Goal: Task Accomplishment & Management: Manage account settings

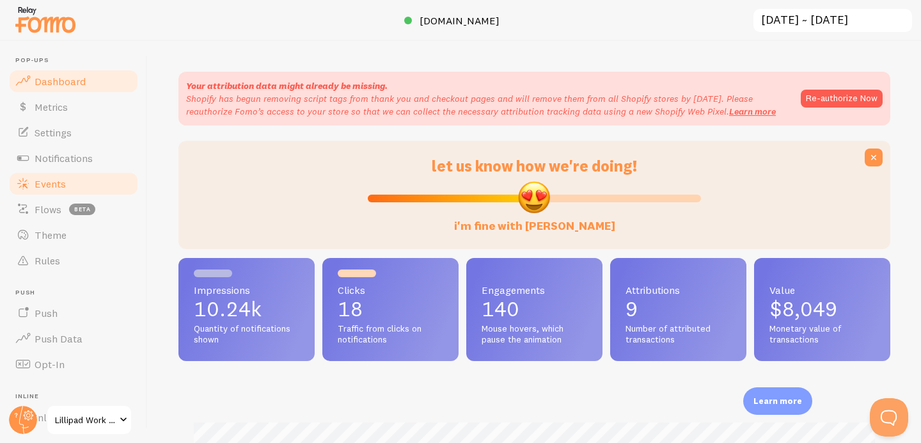
click at [79, 173] on link "Events" at bounding box center [74, 184] width 132 height 26
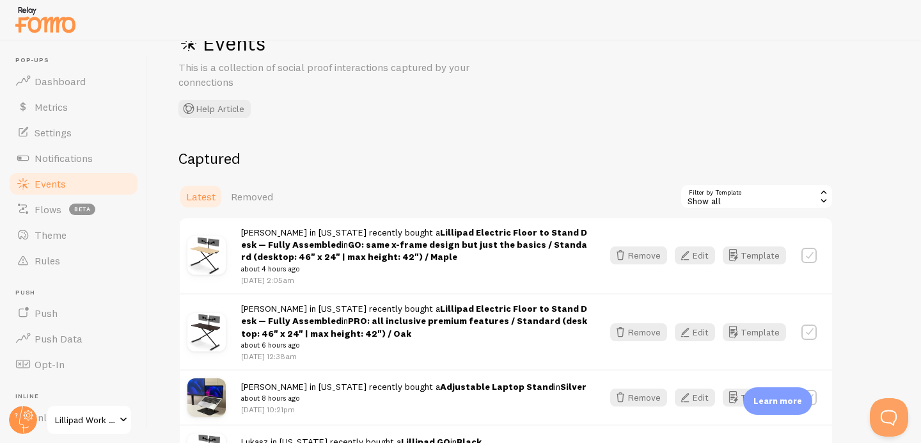
scroll to position [45, 0]
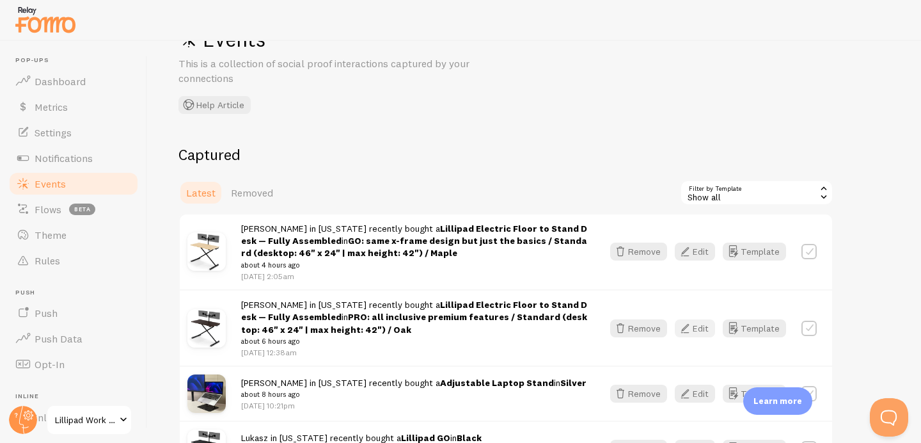
click at [707, 333] on button "Edit" at bounding box center [695, 328] width 40 height 18
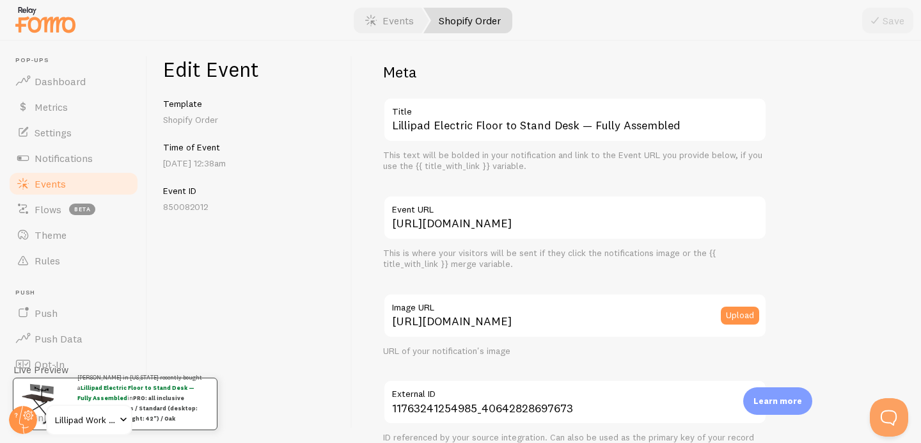
scroll to position [11, 0]
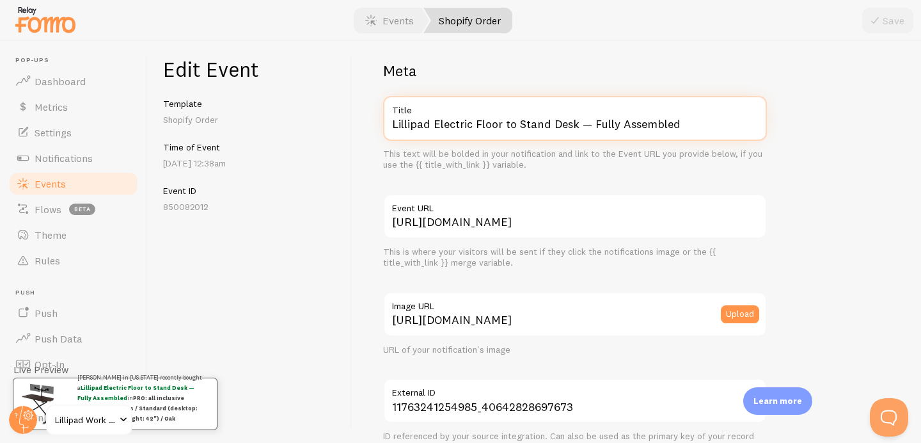
drag, startPoint x: 433, startPoint y: 123, endPoint x: 658, endPoint y: 147, distance: 225.9
click at [658, 147] on div "Lillipad Electric Floor to Stand Desk — Fully Assembled Title This text will be…" at bounding box center [575, 133] width 384 height 75
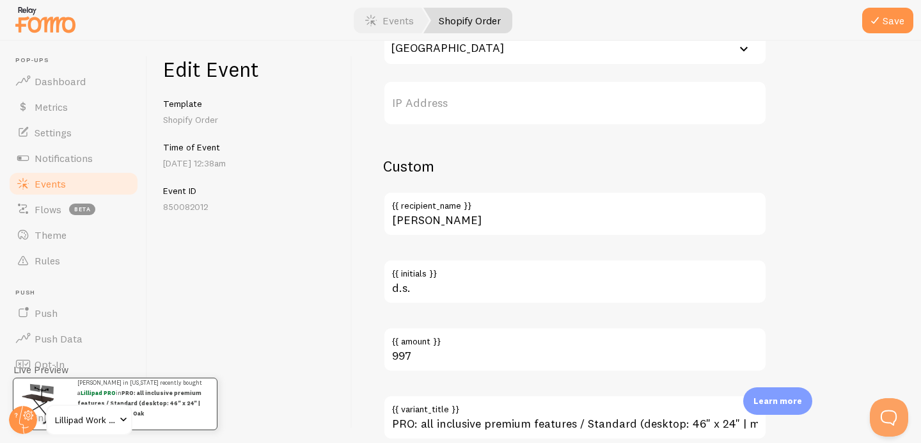
scroll to position [800, 0]
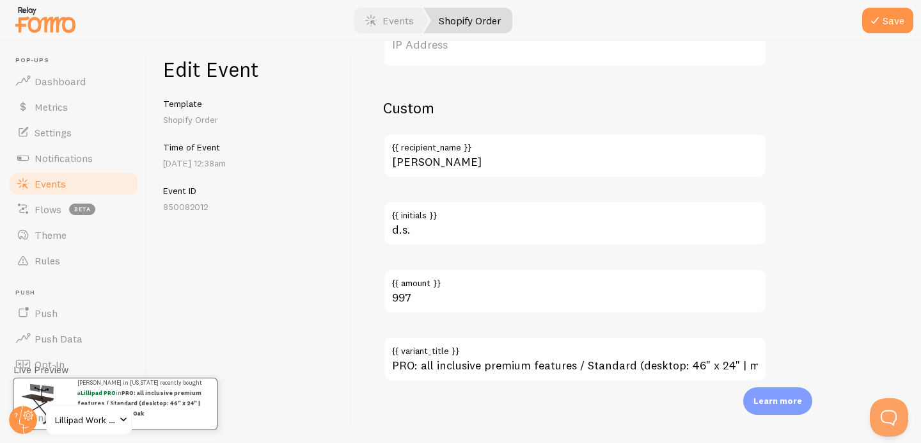
type input "Lillipad PRO"
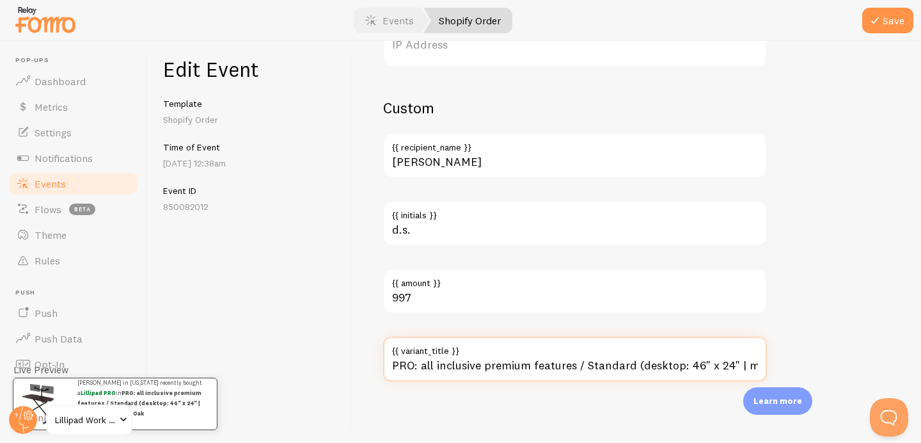
click at [487, 366] on input "PRO: all inclusive premium features / Standard (desktop: 46" x 24" | max height…" at bounding box center [575, 359] width 384 height 45
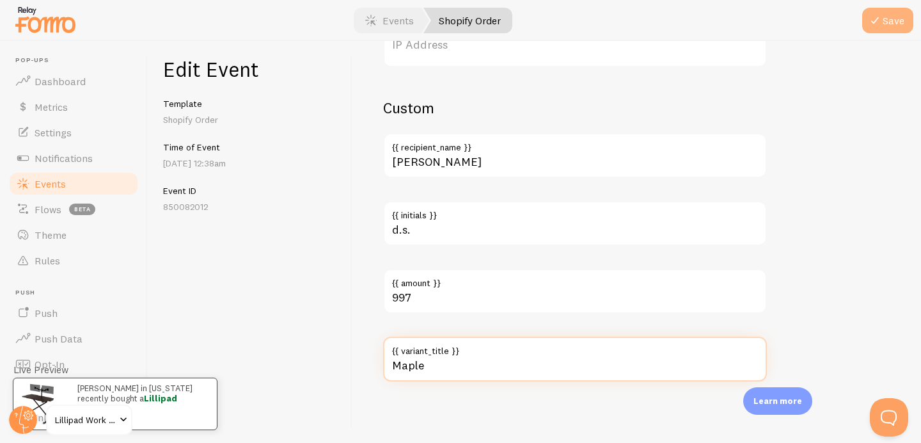
type input "Maple"
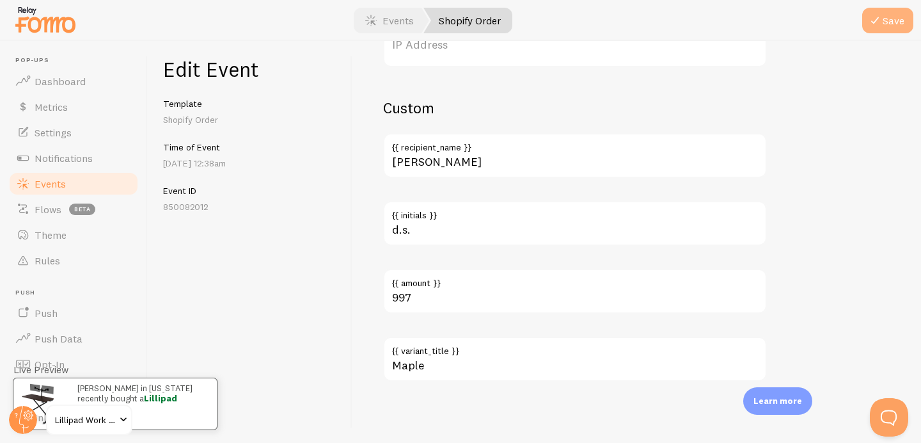
click at [896, 19] on button "Save" at bounding box center [887, 21] width 51 height 26
click at [67, 187] on link "Events" at bounding box center [74, 184] width 132 height 26
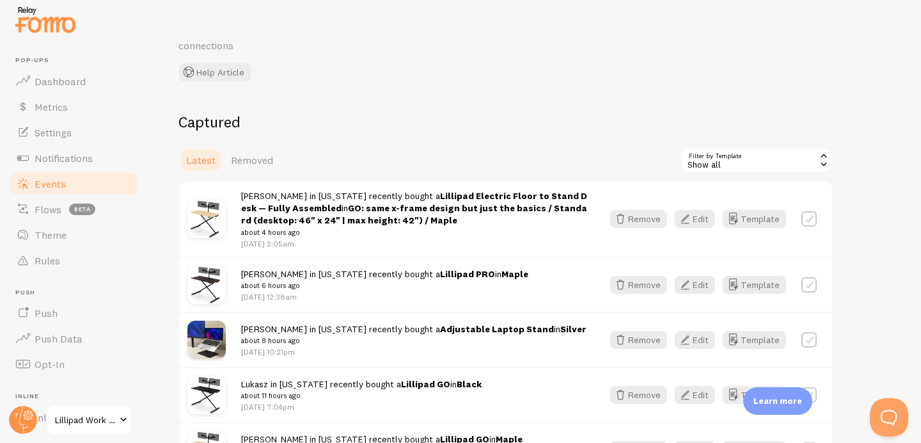
scroll to position [77, 0]
click at [698, 219] on button "Edit" at bounding box center [695, 220] width 40 height 18
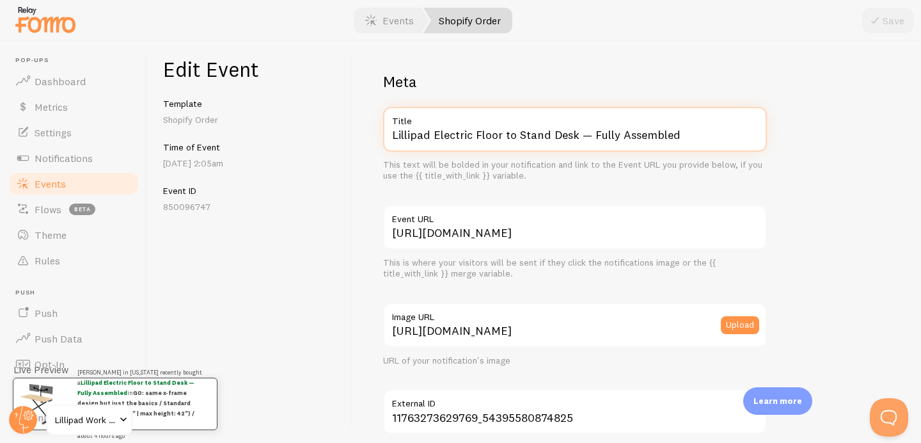
drag, startPoint x: 434, startPoint y: 134, endPoint x: 537, endPoint y: 160, distance: 106.3
click at [473, 143] on input "Lillipad Electric Floor to Stand Desk — Fully Assembled" at bounding box center [575, 129] width 384 height 45
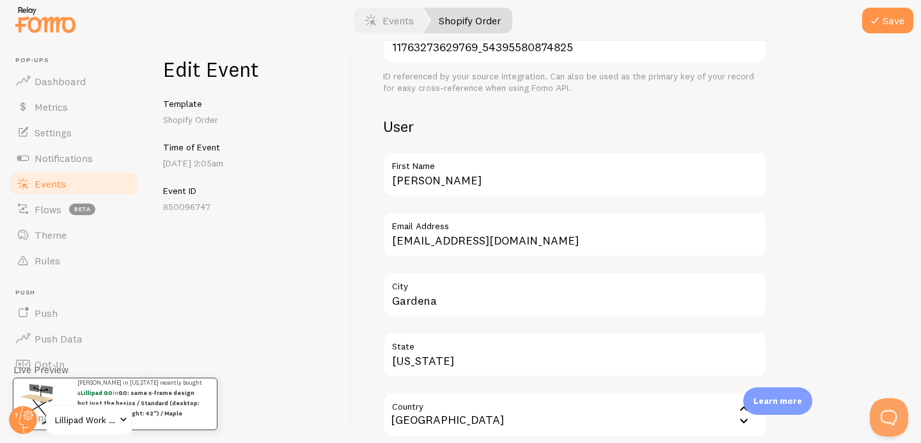
scroll to position [800, 0]
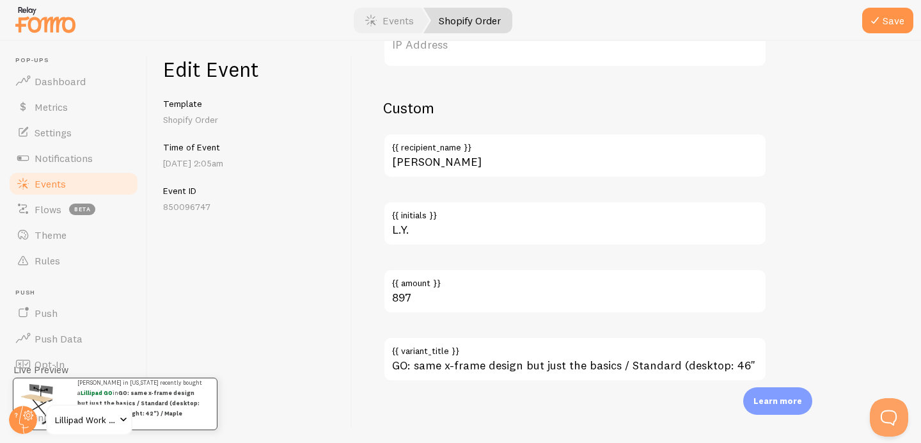
type input "Lillipad GO"
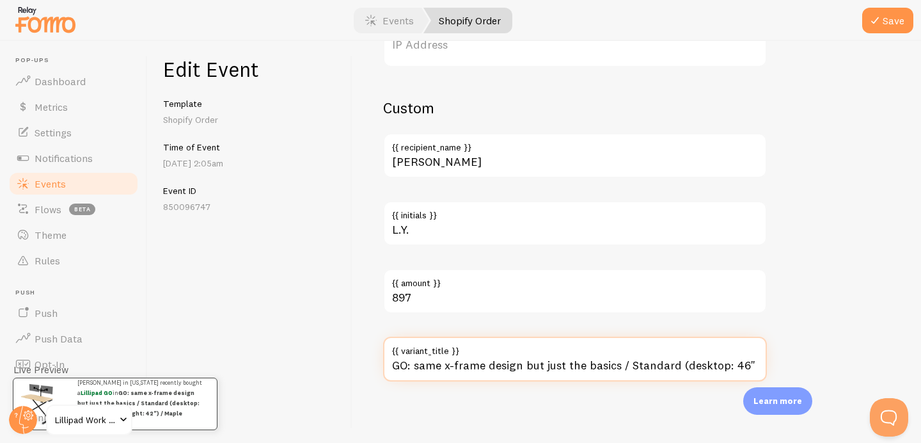
click at [495, 361] on input "GO: same x-frame design but just the basics / Standard (desktop: 46" x 24" | ma…" at bounding box center [575, 359] width 384 height 45
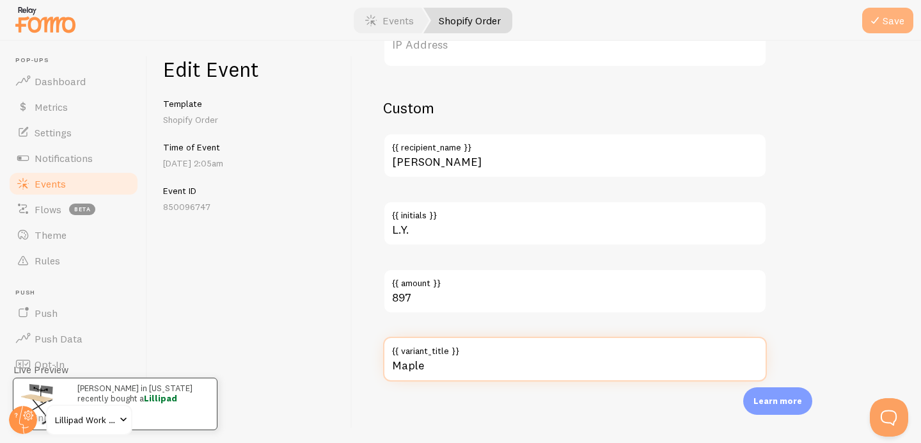
type input "Maple"
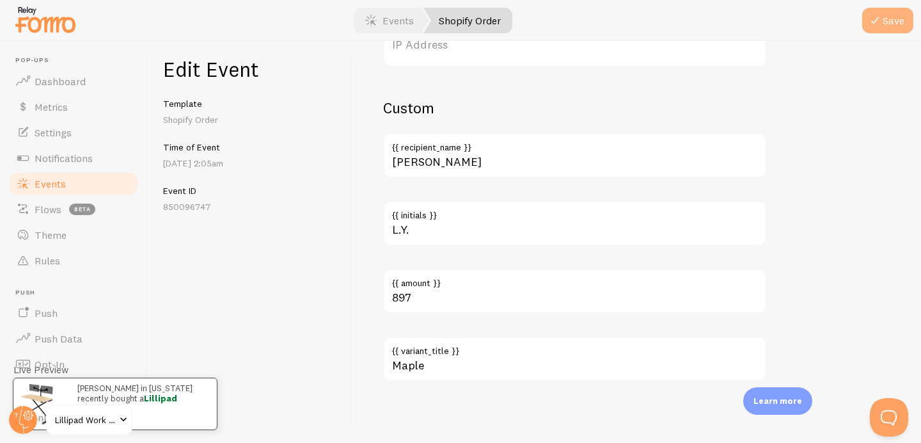
click at [891, 29] on button "Save" at bounding box center [887, 21] width 51 height 26
click at [38, 181] on span "Events" at bounding box center [50, 183] width 31 height 13
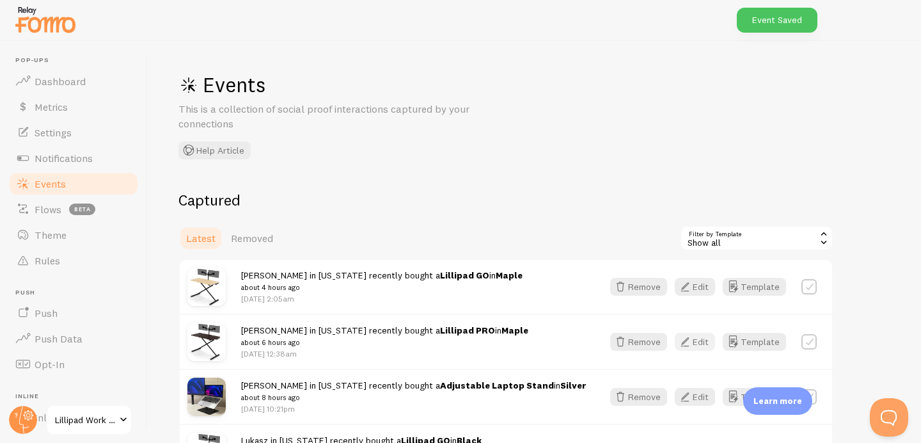
click at [699, 338] on button "Edit" at bounding box center [695, 342] width 40 height 18
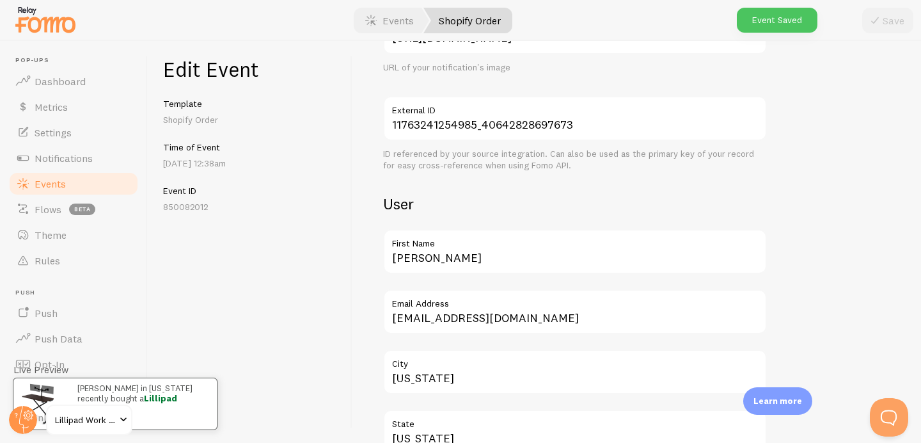
scroll to position [800, 0]
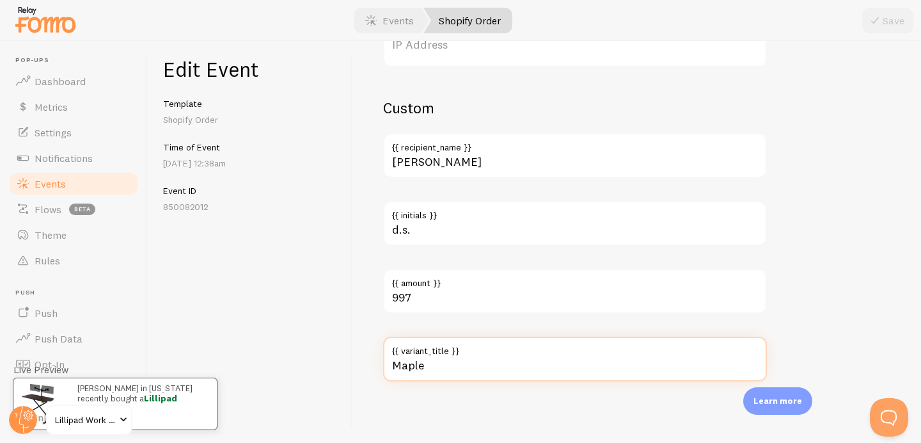
click at [486, 366] on input "Maple" at bounding box center [575, 359] width 384 height 45
type input "Oak"
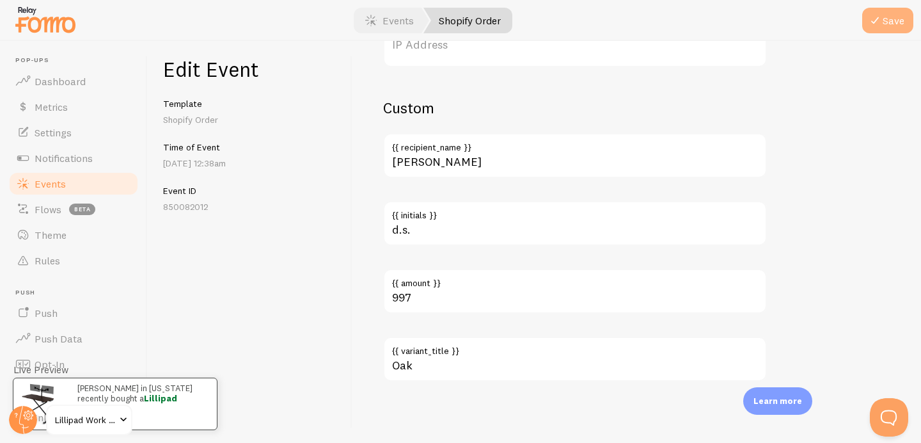
click at [890, 19] on button "Save" at bounding box center [887, 21] width 51 height 26
click at [49, 178] on span "Events" at bounding box center [50, 183] width 31 height 13
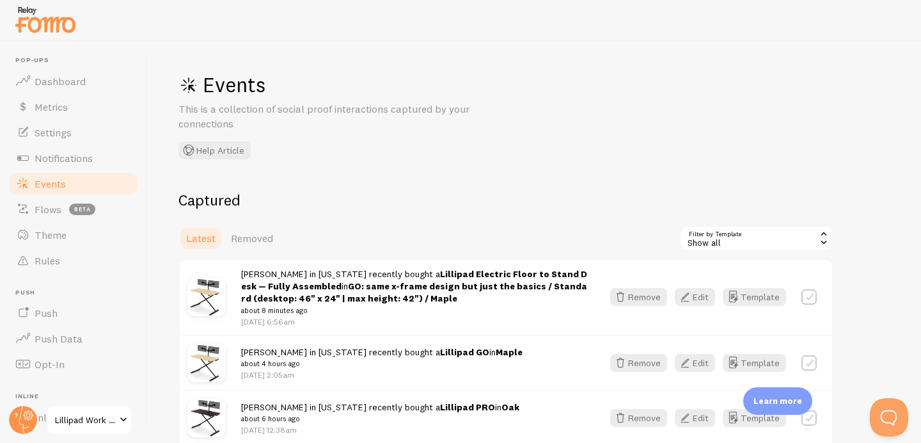
scroll to position [12, 0]
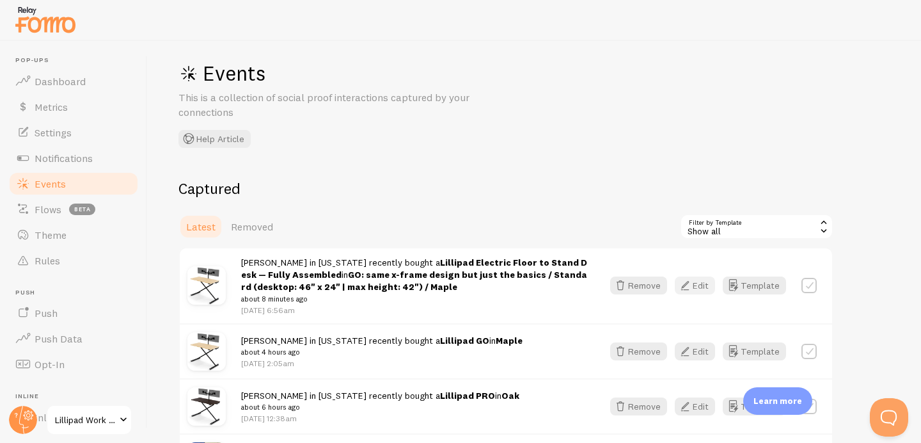
click at [702, 283] on button "Edit" at bounding box center [695, 285] width 40 height 18
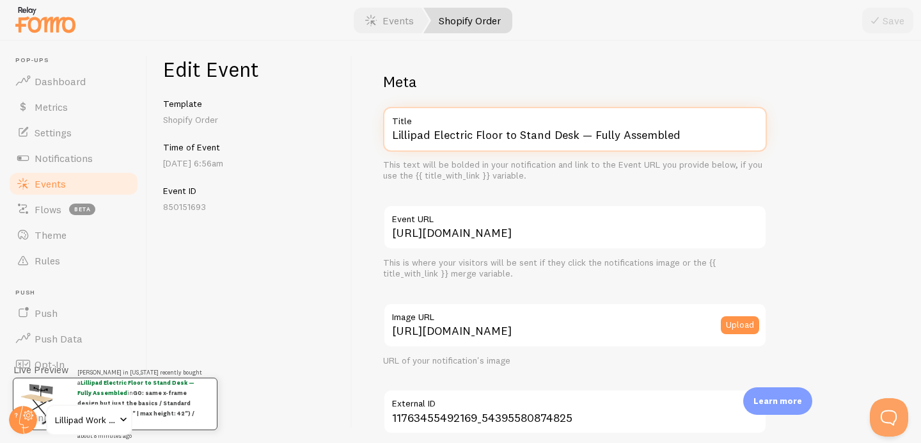
drag, startPoint x: 436, startPoint y: 130, endPoint x: 591, endPoint y: 178, distance: 162.1
click at [544, 161] on div "Lillipad Electric Floor to Stand Desk — Fully Assembled Title This text will be…" at bounding box center [575, 144] width 384 height 75
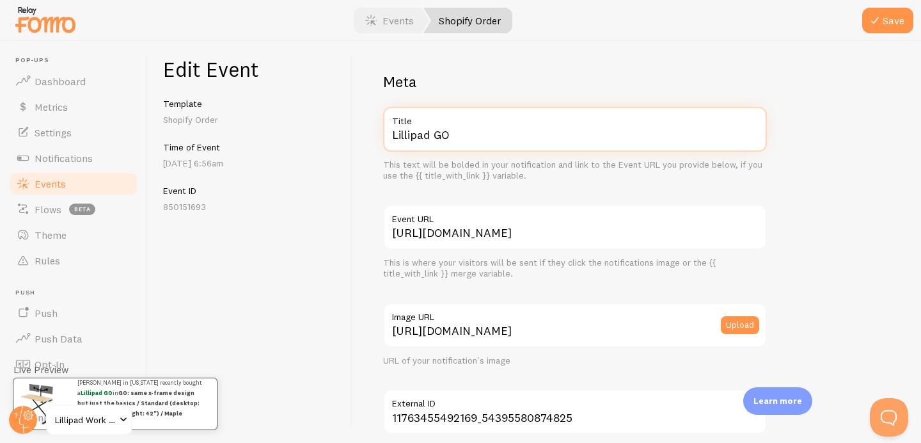
scroll to position [800, 0]
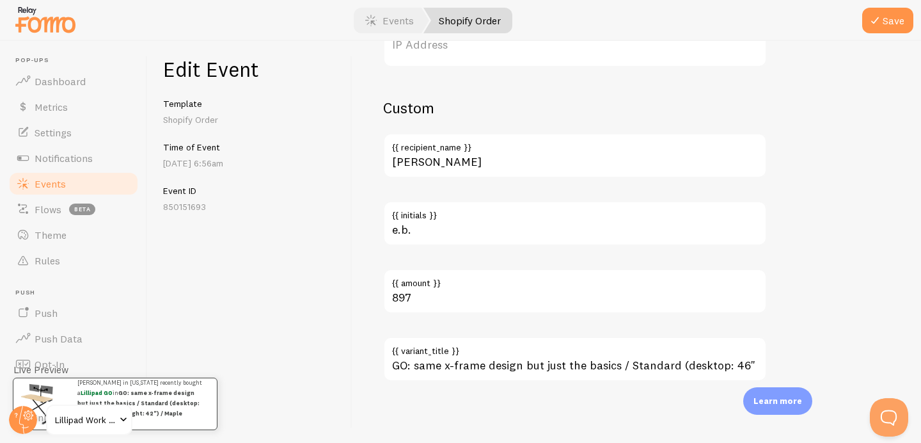
type input "Lillipad GO"
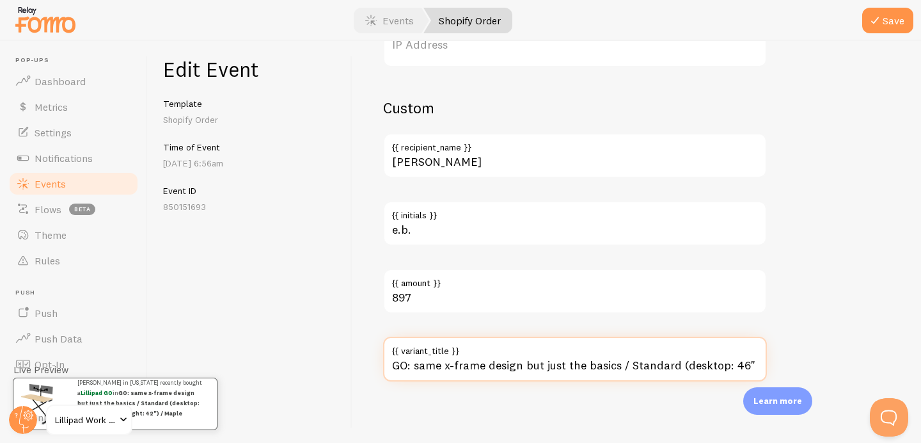
click at [582, 366] on input "GO: same x-frame design but just the basics / Standard (desktop: 46" x 24" | ma…" at bounding box center [575, 359] width 384 height 45
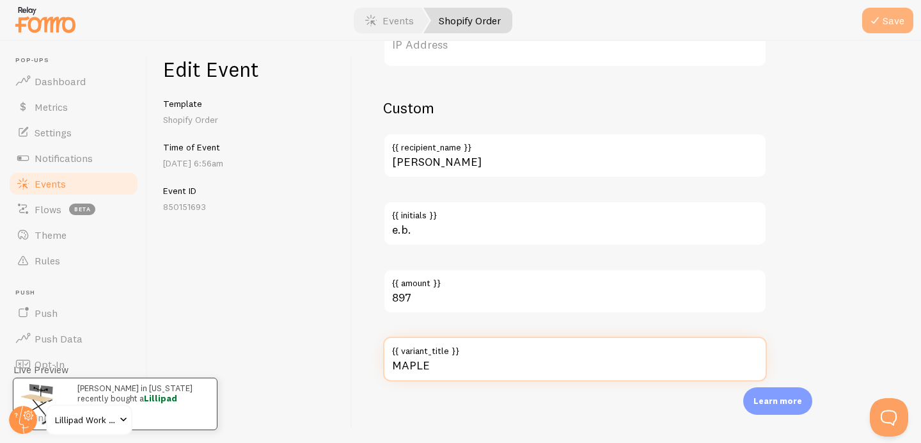
type input "MAPLE"
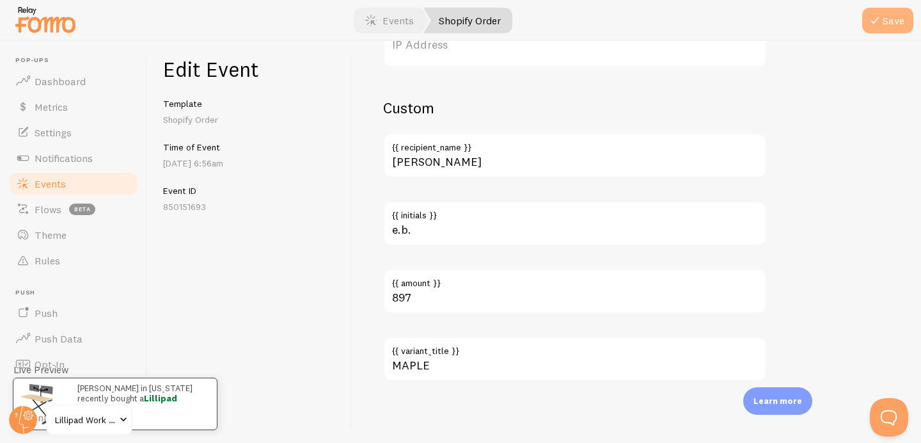
click at [900, 31] on button "Save" at bounding box center [887, 21] width 51 height 26
